Goal: Task Accomplishment & Management: Complete application form

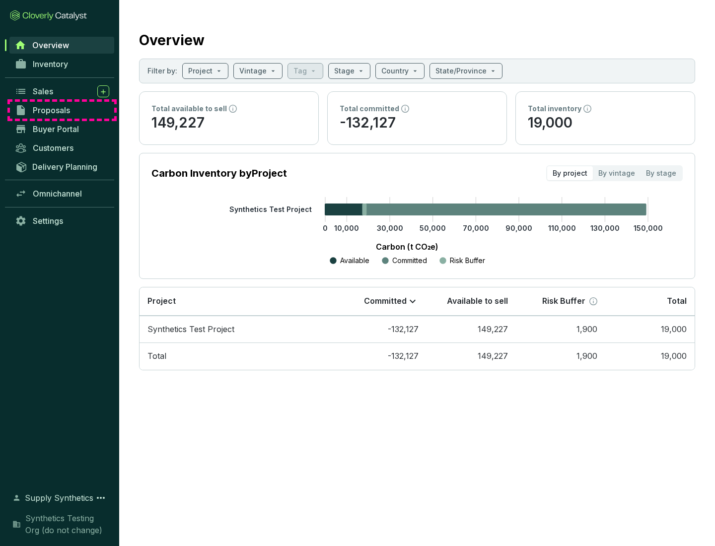
click at [62, 110] on span "Proposals" at bounding box center [51, 110] width 37 height 10
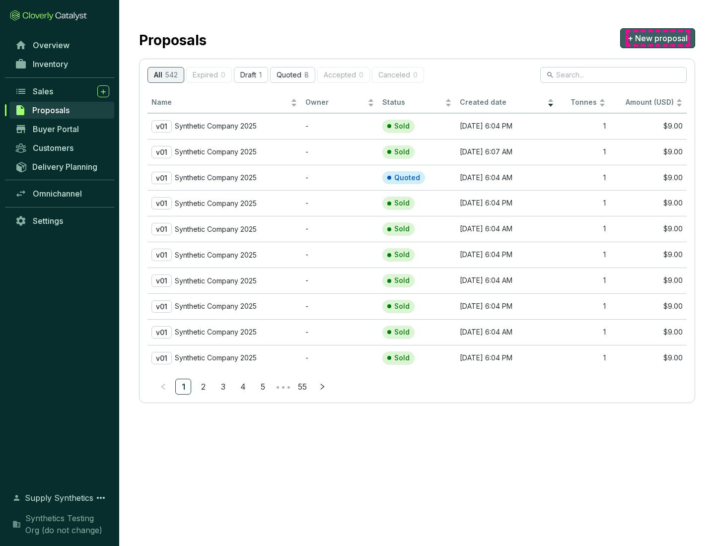
click at [657, 38] on span "+ New proposal" at bounding box center [658, 38] width 60 height 12
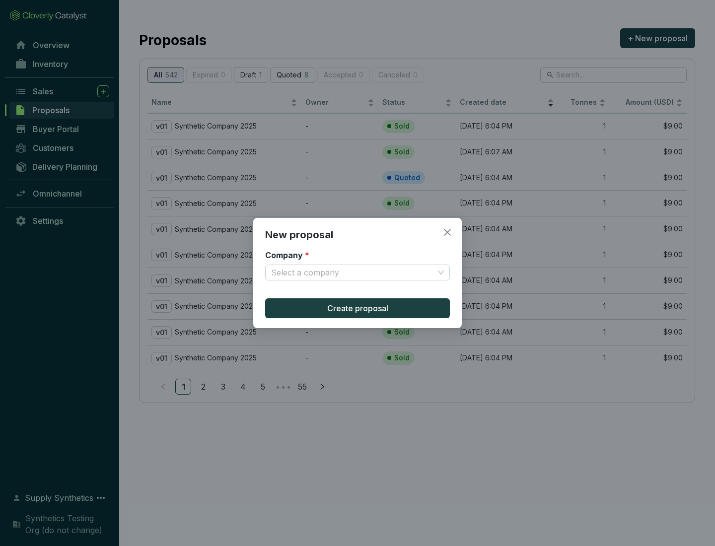
click at [353, 273] on input "Company *" at bounding box center [352, 272] width 163 height 15
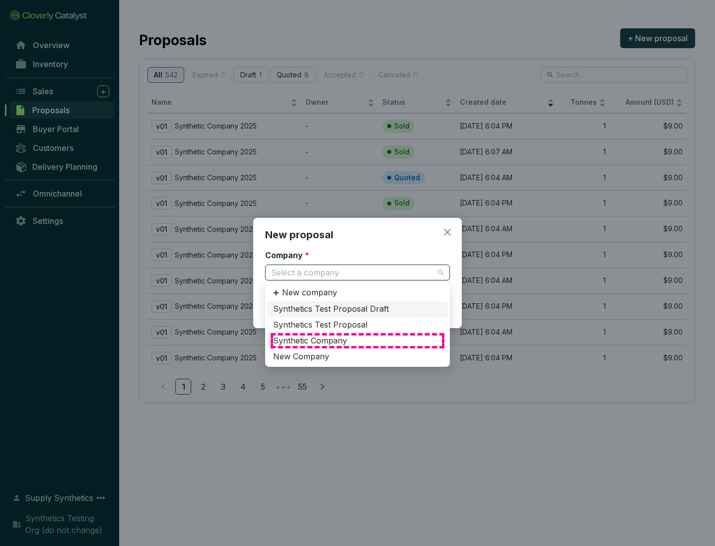
click at [358, 341] on div "Synthetic Company" at bounding box center [357, 341] width 169 height 11
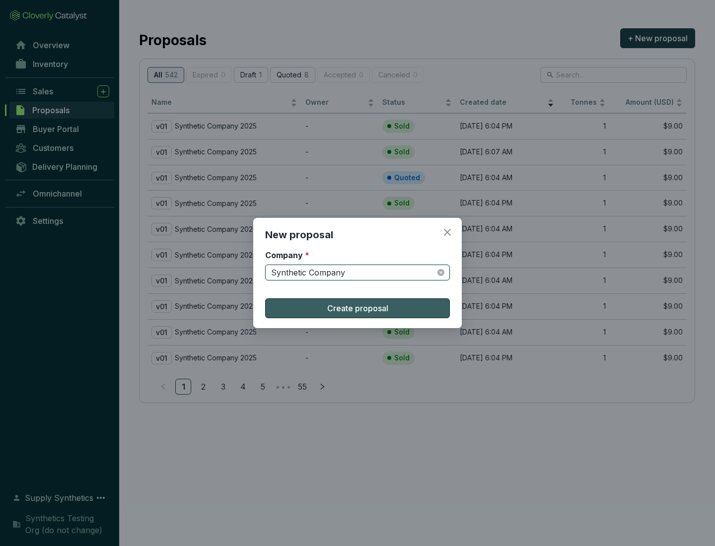
click at [358, 308] on span "Create proposal" at bounding box center [357, 308] width 61 height 12
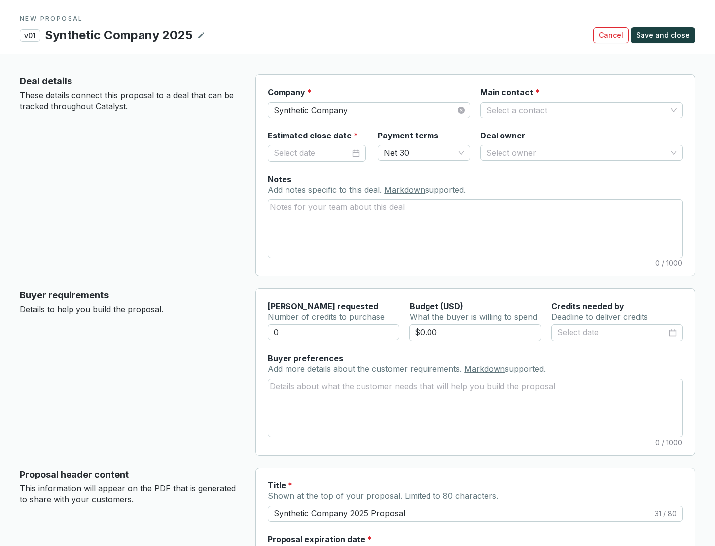
click at [576, 110] on input "Main contact *" at bounding box center [576, 110] width 181 height 15
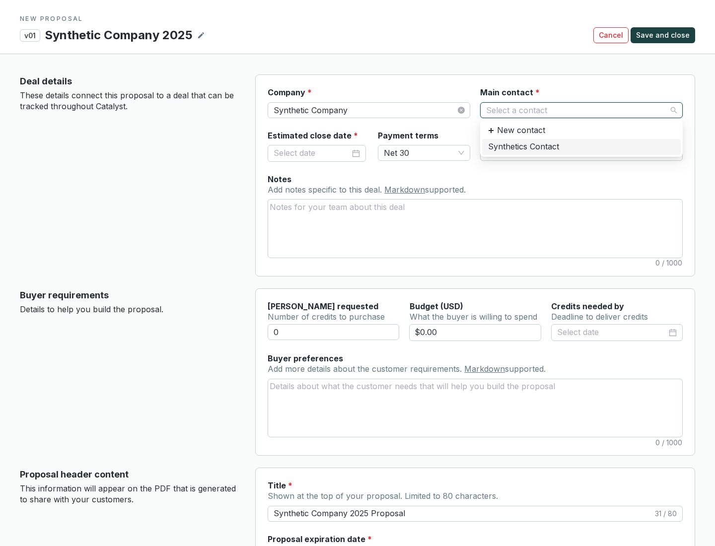
click at [581, 146] on div "Synthetics Contact" at bounding box center [581, 147] width 187 height 11
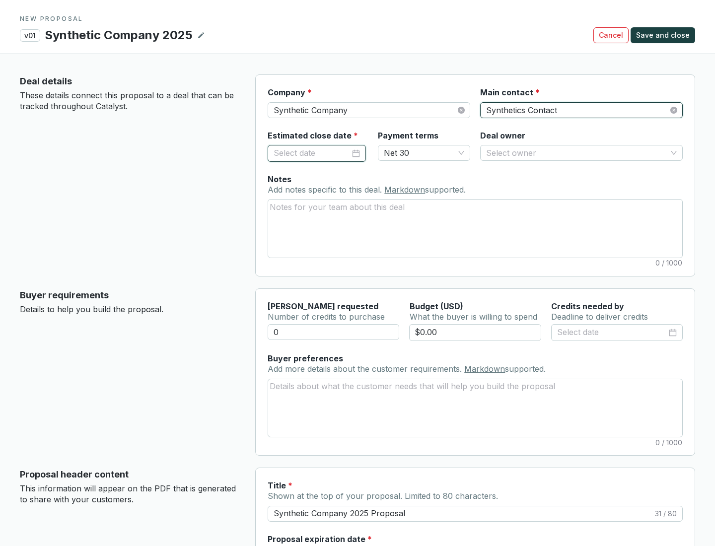
click at [312, 153] on input "Estimated close date *" at bounding box center [312, 153] width 76 height 13
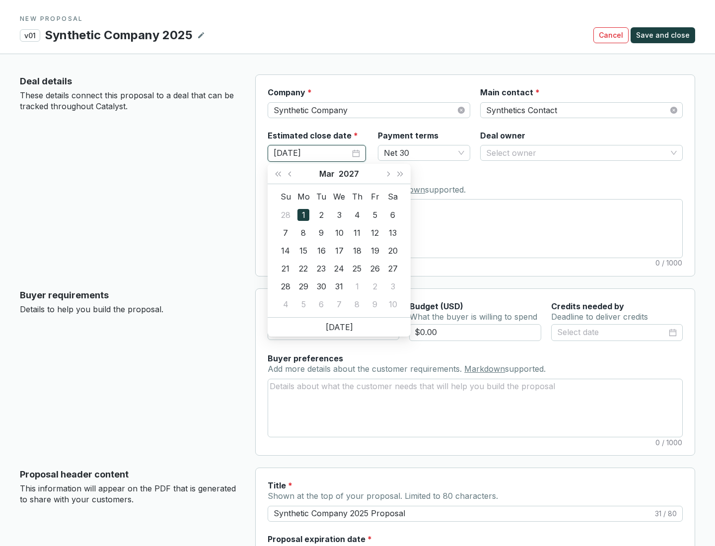
type input "[DATE]"
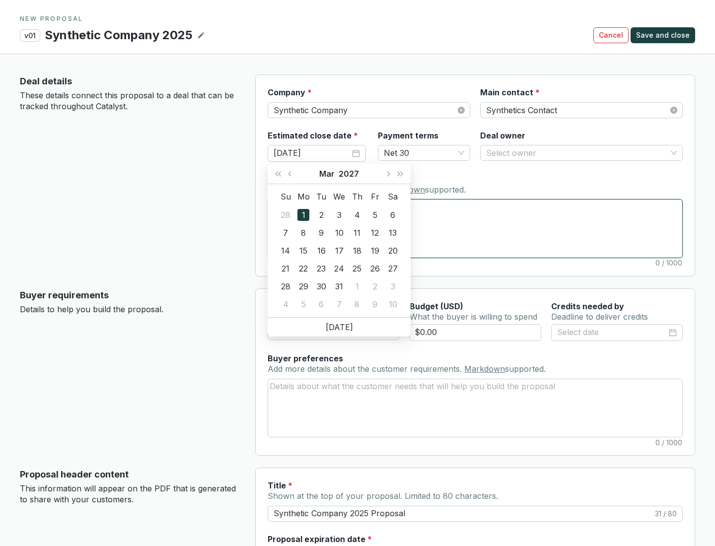
click at [475, 228] on textarea "Notes Add notes specific to this deal. Markdown supported." at bounding box center [475, 229] width 414 height 58
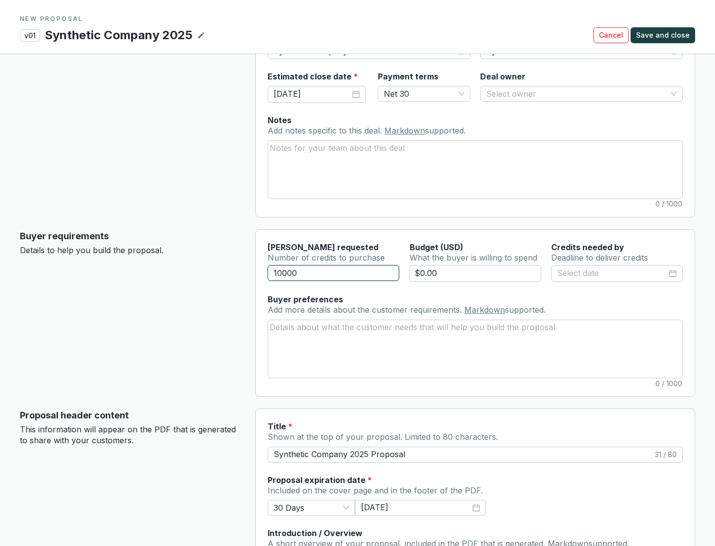
scroll to position [60, 0]
type input "10000"
type input "$0.00"
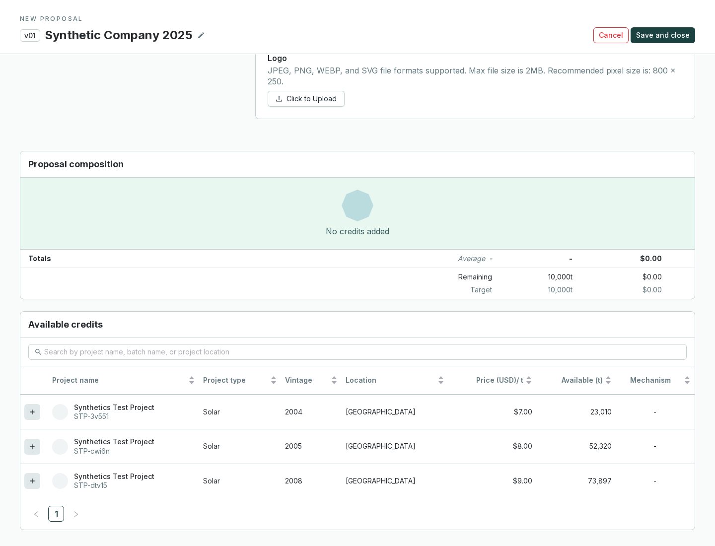
click at [32, 481] on icon at bounding box center [32, 481] width 4 height 4
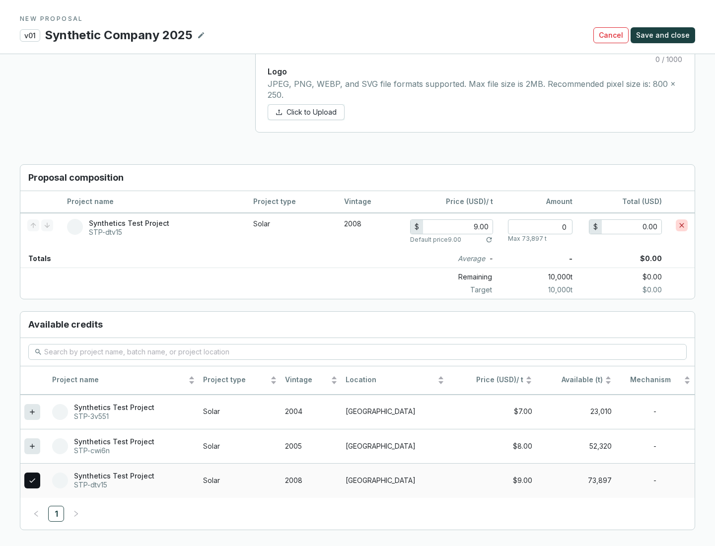
scroll to position [571, 0]
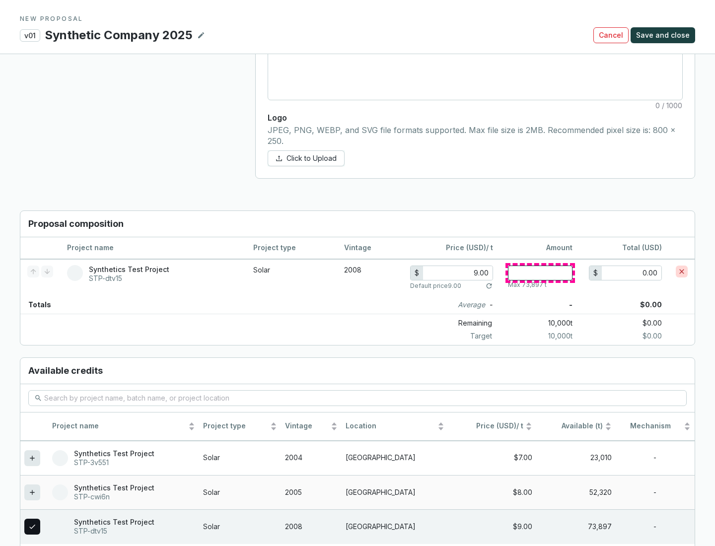
type input "1"
type input "9.00"
type input "1"
click at [664, 35] on span "Save and close" at bounding box center [663, 35] width 54 height 10
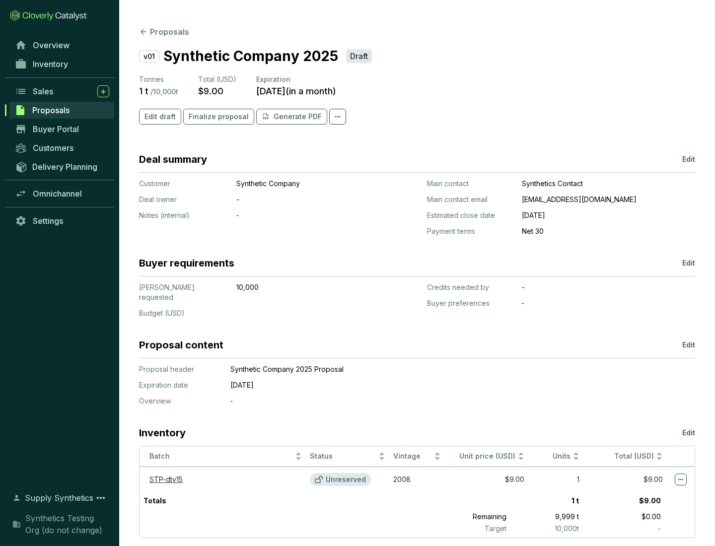
click at [215, 117] on span "Finalize proposal" at bounding box center [219, 117] width 60 height 10
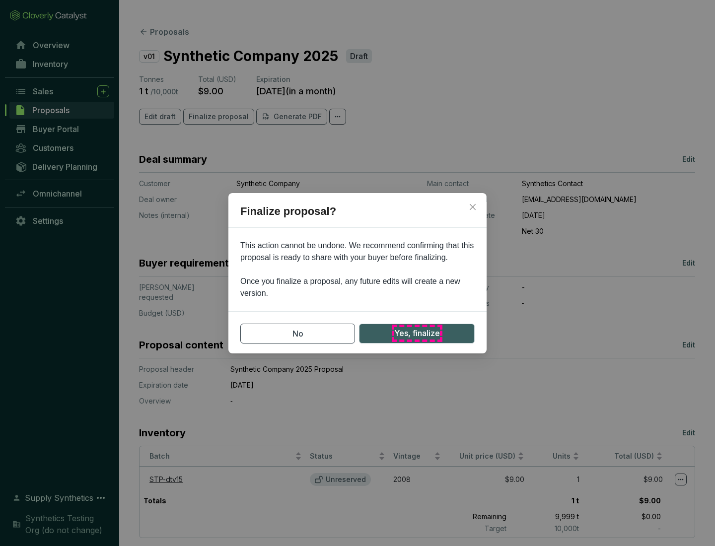
click at [417, 333] on span "Yes, finalize" at bounding box center [417, 333] width 46 height 12
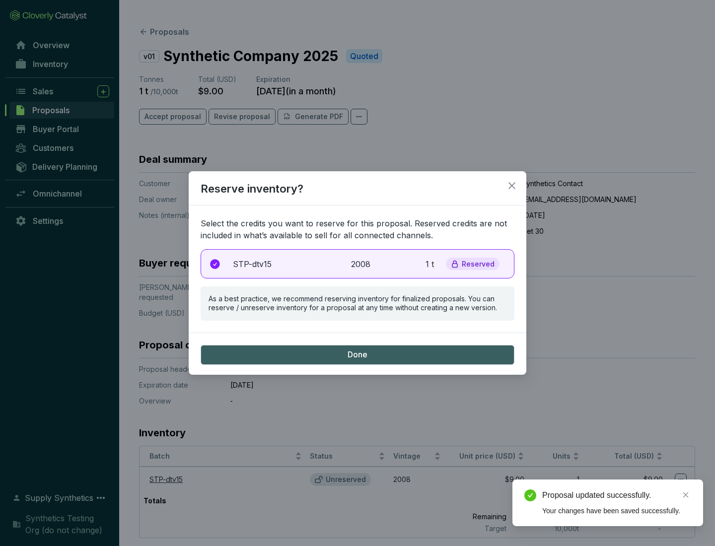
click at [358, 264] on p "2008" at bounding box center [362, 264] width 22 height 12
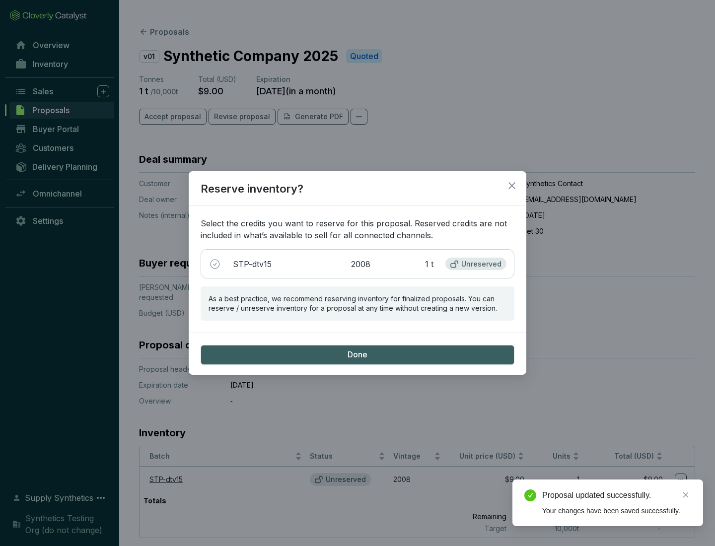
click at [358, 355] on span "Done" at bounding box center [358, 355] width 20 height 11
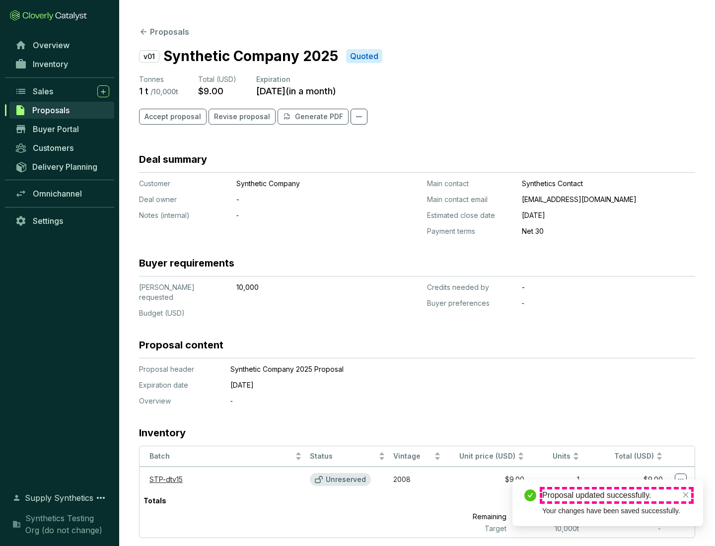
click at [617, 496] on div "Proposal updated successfully." at bounding box center [616, 496] width 149 height 12
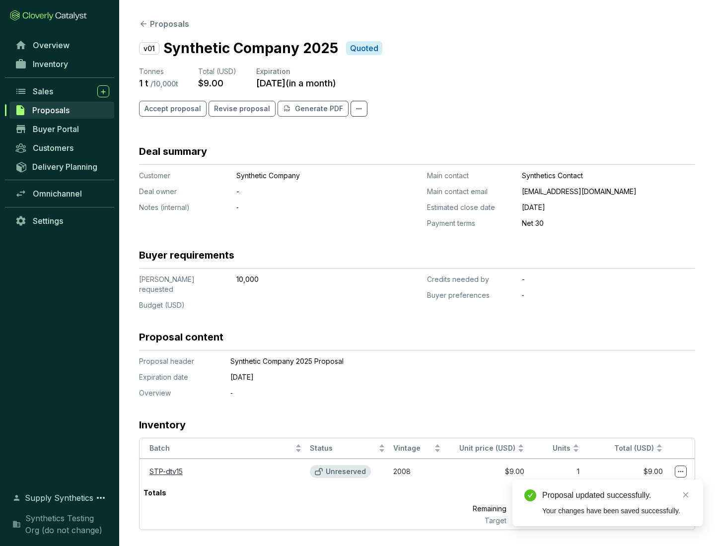
click at [681, 471] on icon at bounding box center [680, 471] width 5 height 1
click at [650, 484] on div "Proposal updated successfully. Your changes have been saved successfully." at bounding box center [607, 503] width 191 height 47
click at [617, 496] on div "Proposal updated successfully." at bounding box center [616, 496] width 149 height 12
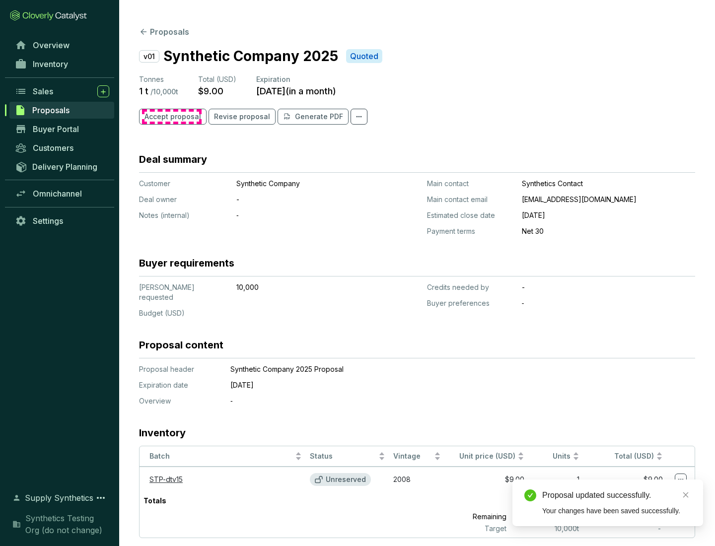
click at [171, 117] on span "Accept proposal" at bounding box center [172, 117] width 57 height 10
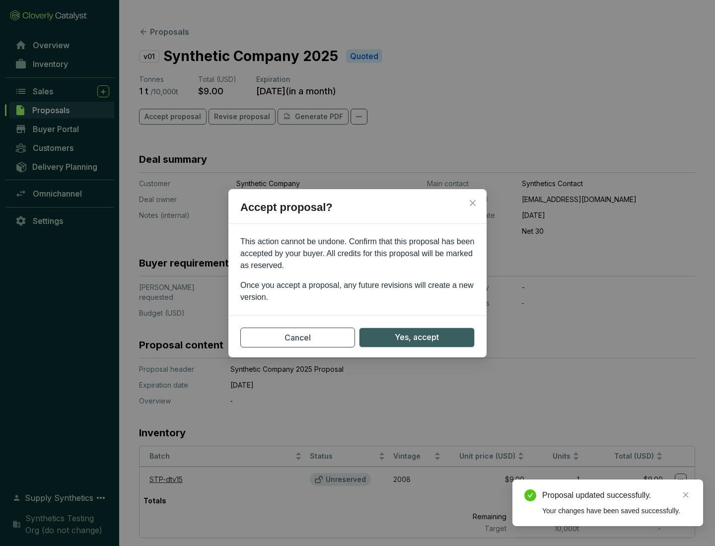
click at [417, 337] on span "Yes, accept" at bounding box center [417, 337] width 44 height 12
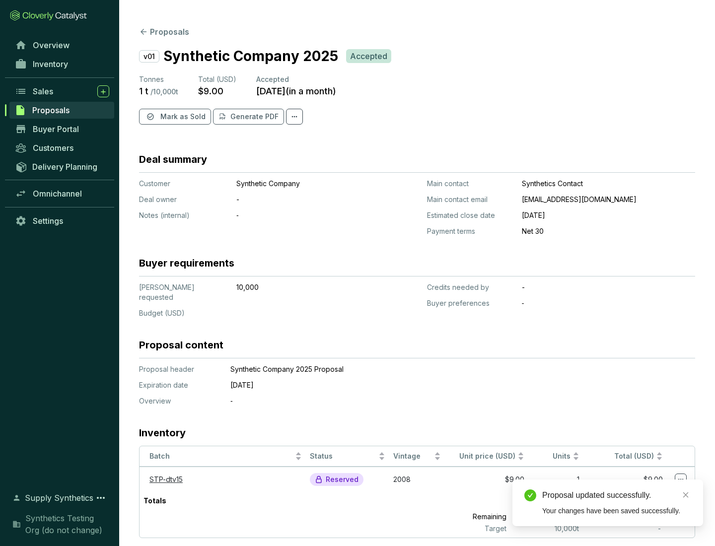
click at [182, 117] on span "Mark as Sold" at bounding box center [182, 117] width 45 height 10
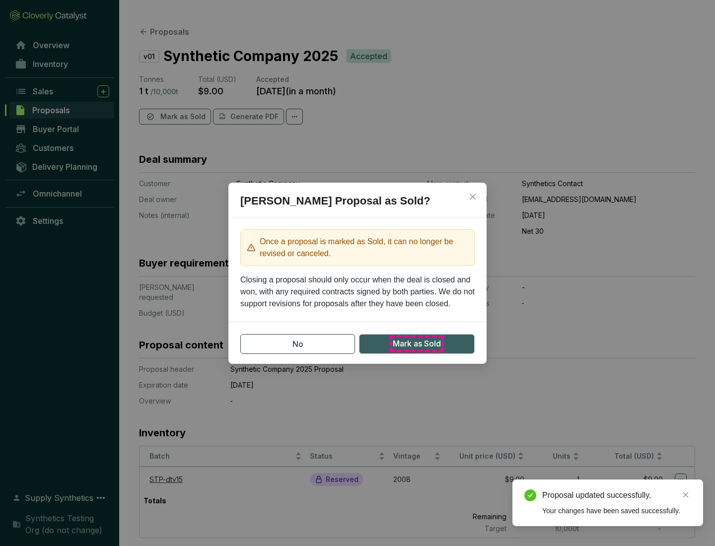
click at [417, 344] on span "Mark as Sold" at bounding box center [417, 344] width 48 height 12
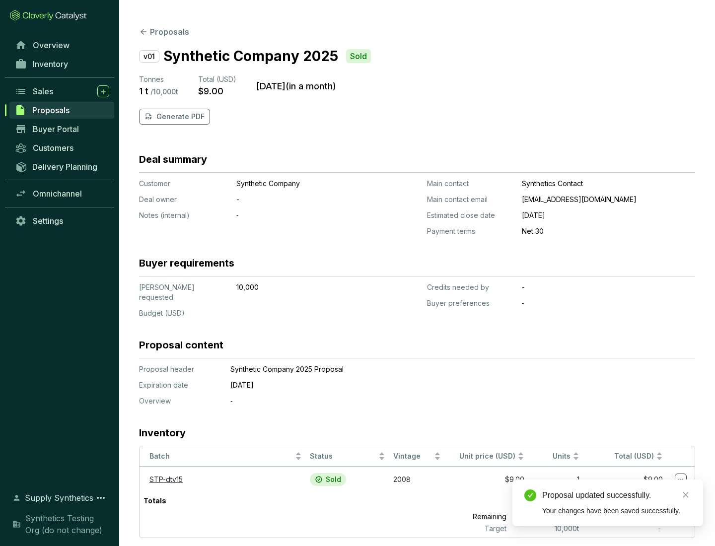
click at [179, 117] on p "Generate PDF" at bounding box center [180, 117] width 48 height 10
click at [617, 496] on div "Proposal updated successfully." at bounding box center [616, 496] width 149 height 12
